Goal: Check status: Check status

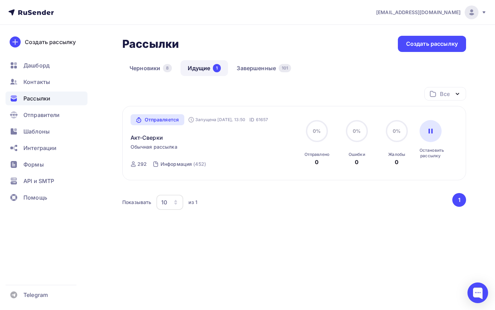
click at [47, 100] on span "Рассылки" at bounding box center [36, 98] width 27 height 8
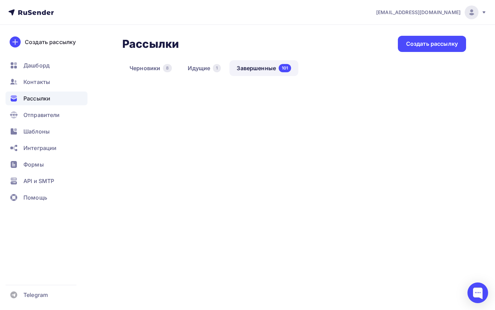
click at [266, 70] on link "Завершенные 101" at bounding box center [263, 68] width 69 height 16
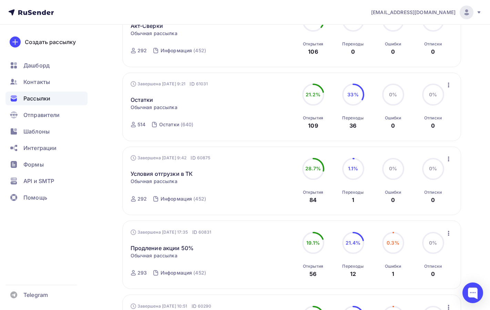
scroll to position [275, 0]
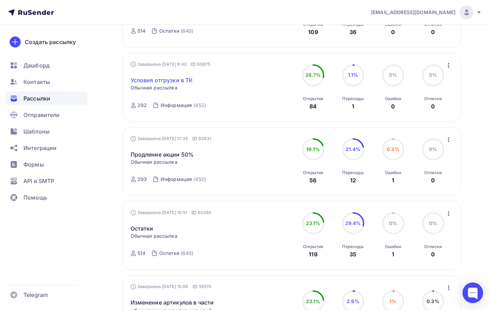
click at [165, 80] on link "Условия отгрузки в ТК" at bounding box center [161, 80] width 62 height 8
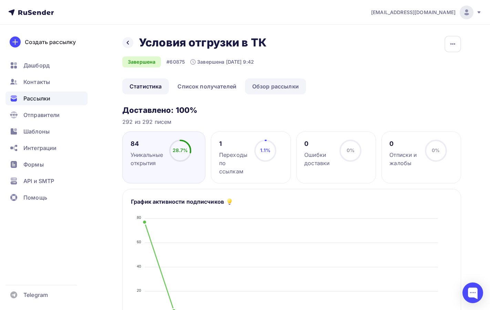
click at [294, 87] on link "Обзор рассылки" at bounding box center [275, 87] width 61 height 16
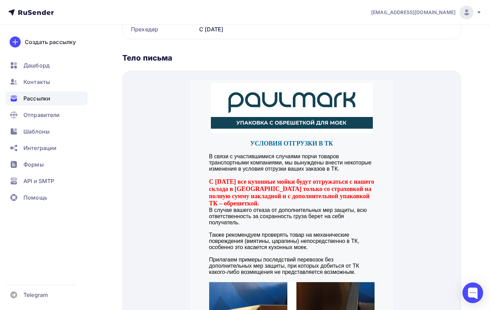
click at [319, 114] on img at bounding box center [292, 100] width 162 height 50
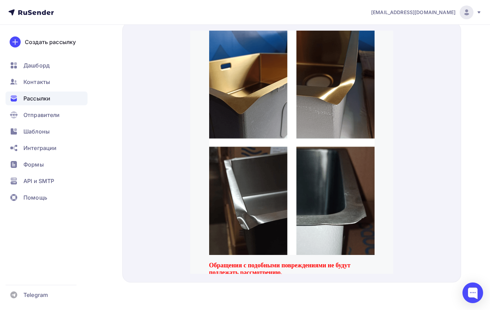
scroll to position [67, 0]
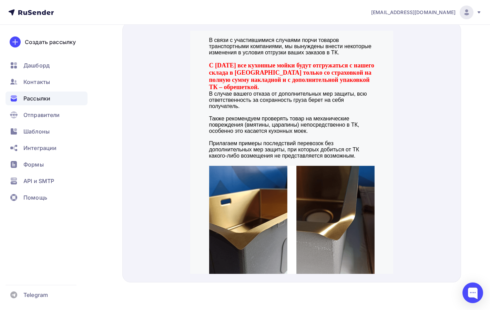
click at [282, 109] on p "Также рекомендуем проверять товар на механические повреждения (вмятины, царапин…" at bounding box center [291, 116] width 165 height 19
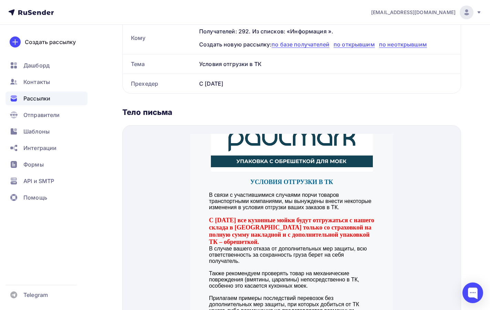
scroll to position [0, 0]
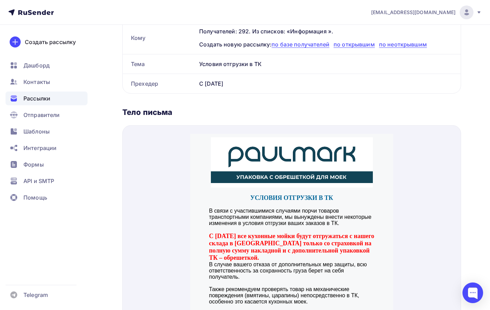
click at [228, 145] on img at bounding box center [292, 154] width 162 height 50
click at [222, 143] on img at bounding box center [292, 154] width 162 height 50
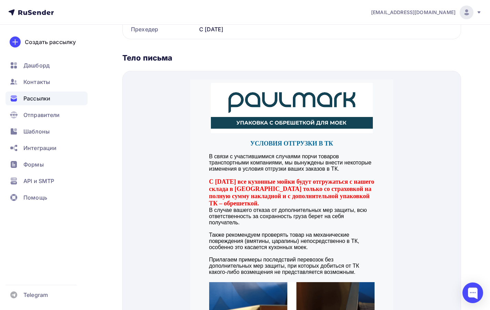
scroll to position [34, 0]
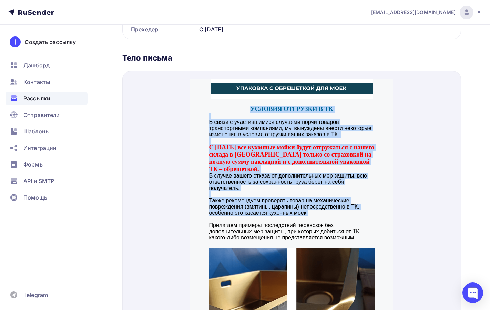
drag, startPoint x: 242, startPoint y: 100, endPoint x: 371, endPoint y: 205, distance: 166.2
click at [371, 205] on div "УСЛОВИЯ ОТГРУЗКИ В ТК В связи с участившимися случаями порчи товаров транспортн…" at bounding box center [291, 164] width 165 height 135
copy div "LOREMIP DOLORSIT A CO A elits d eiusmodtempor incididu utlab etdolor magnaaliqu…"
